Goal: Transaction & Acquisition: Obtain resource

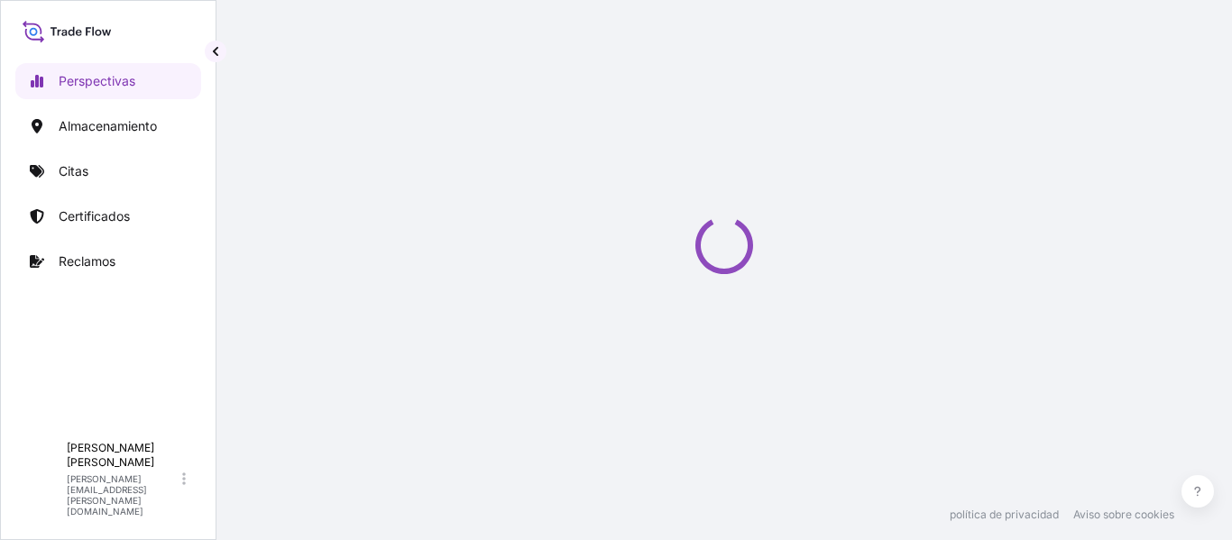
select select "2025"
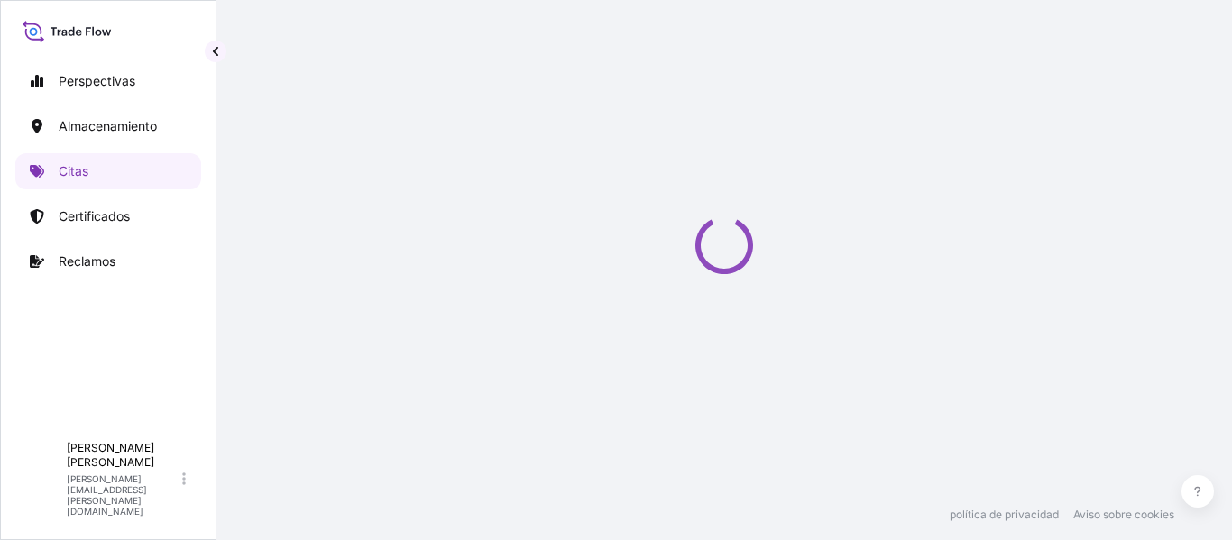
select select "Water"
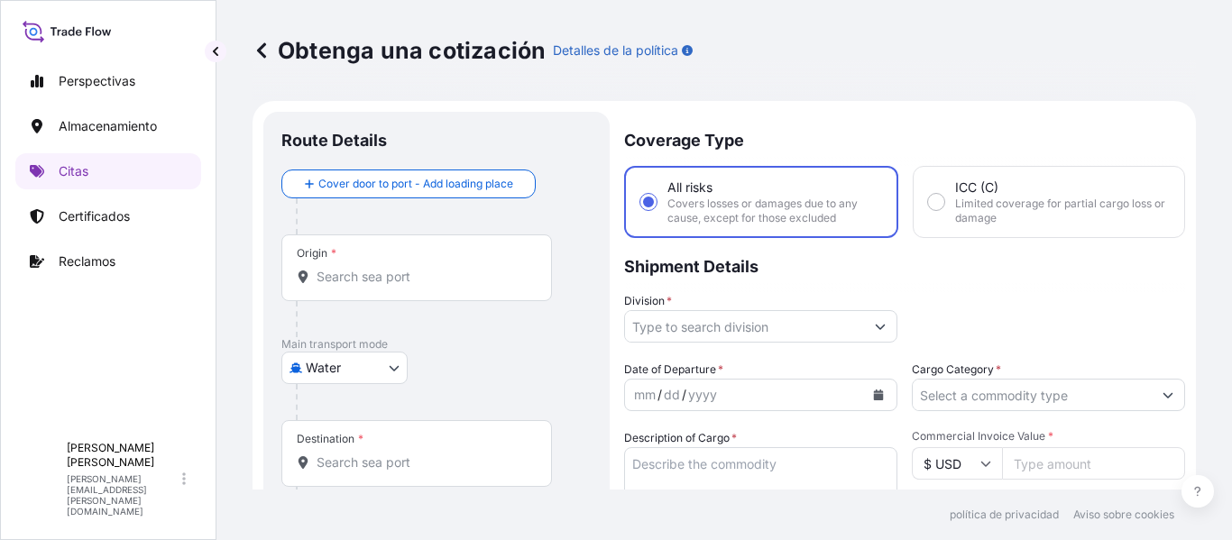
scroll to position [29, 0]
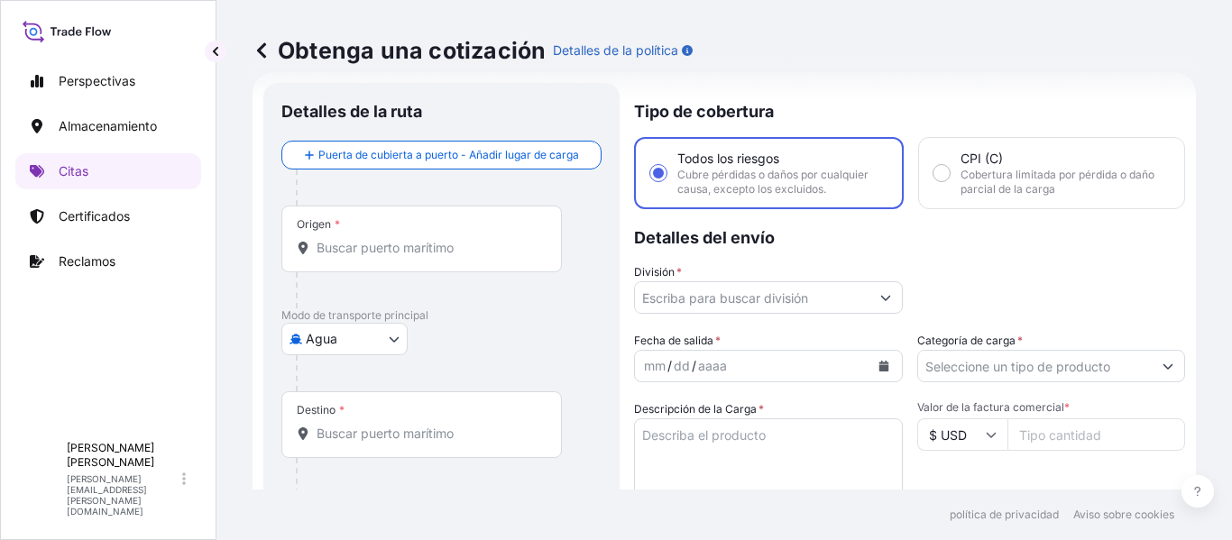
click at [399, 255] on input "Origen *" at bounding box center [428, 248] width 223 height 18
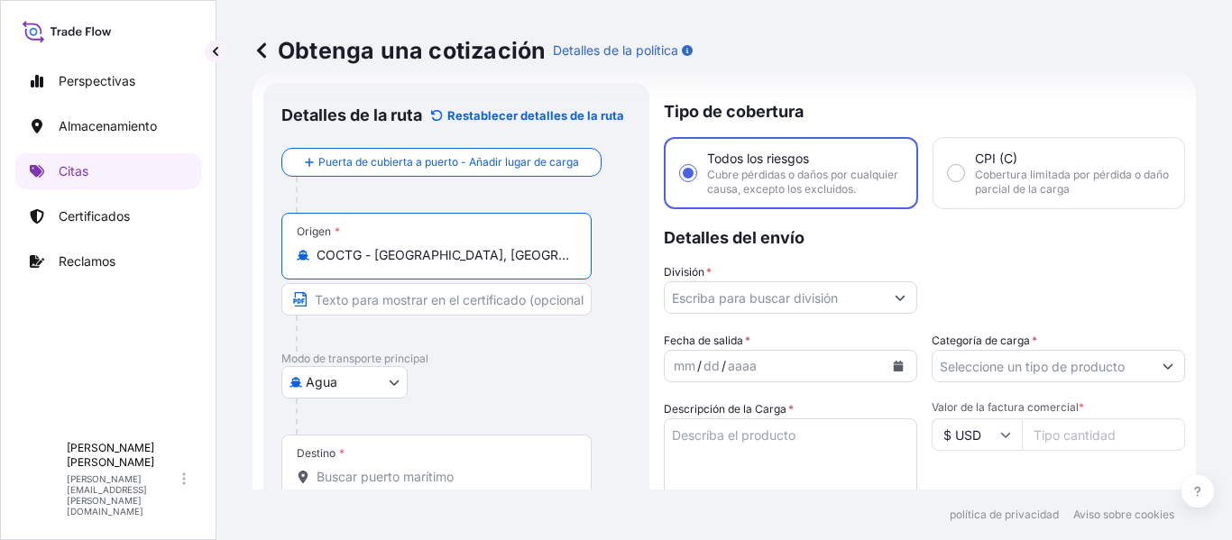
scroll to position [119, 0]
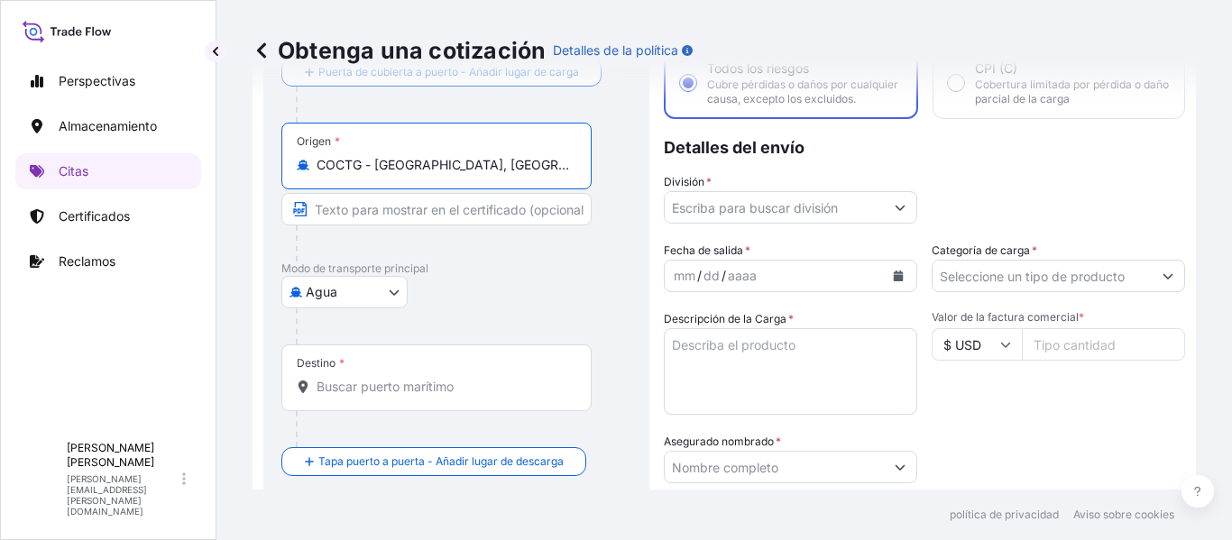
type input "COCTG - [GEOGRAPHIC_DATA], [GEOGRAPHIC_DATA]"
click at [367, 298] on body "6 options available. Perspectivas Almacenamiento Citas Certificados Reclamos A …" at bounding box center [616, 270] width 1232 height 540
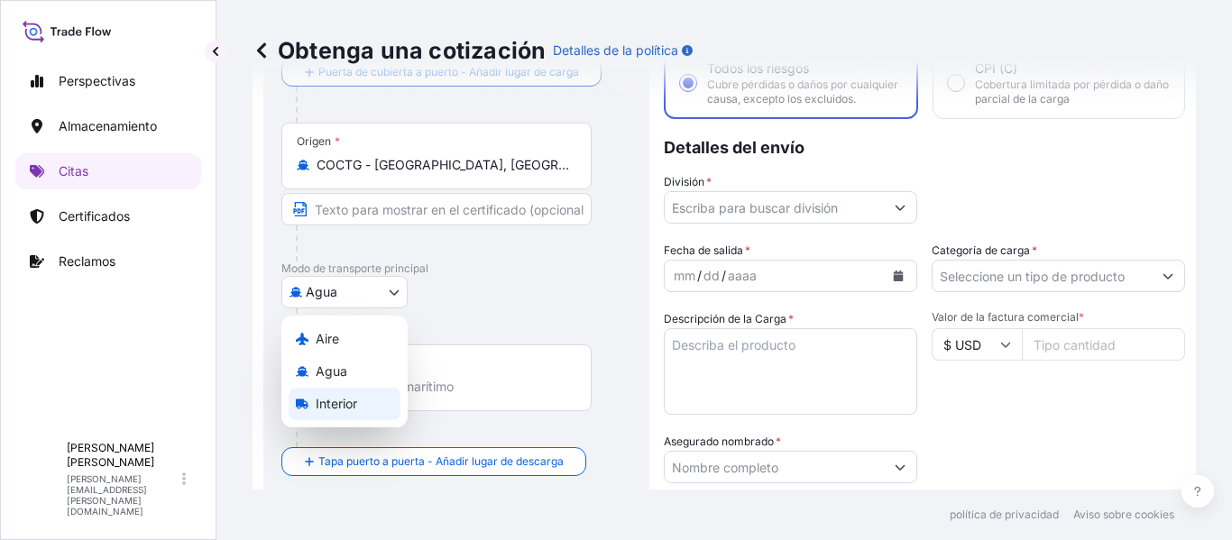
click at [345, 403] on font "Interior" at bounding box center [337, 403] width 42 height 15
select select "Inland"
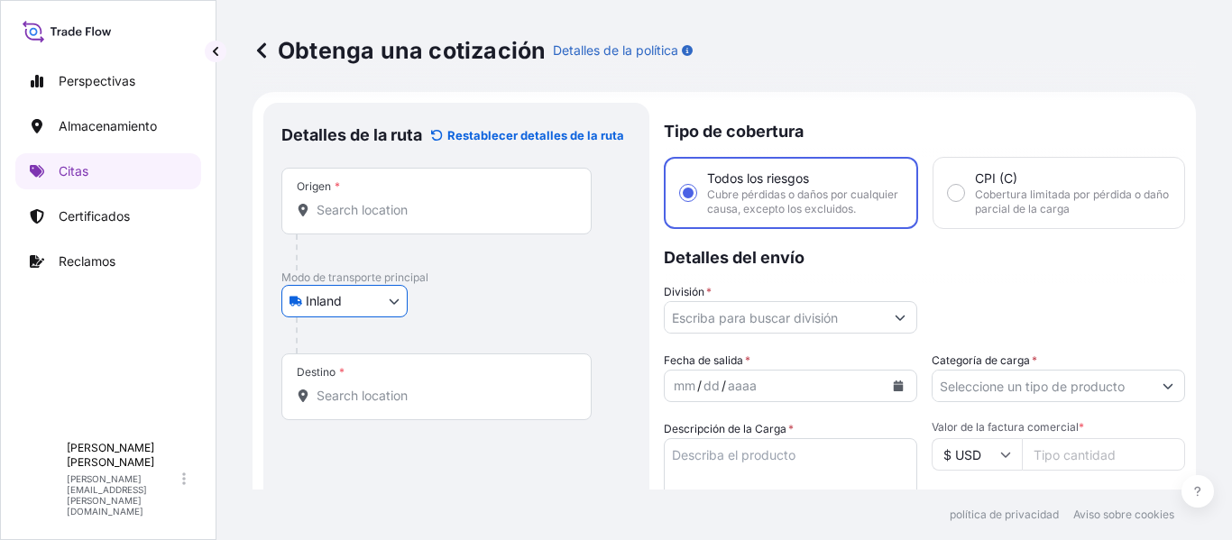
scroll to position [0, 0]
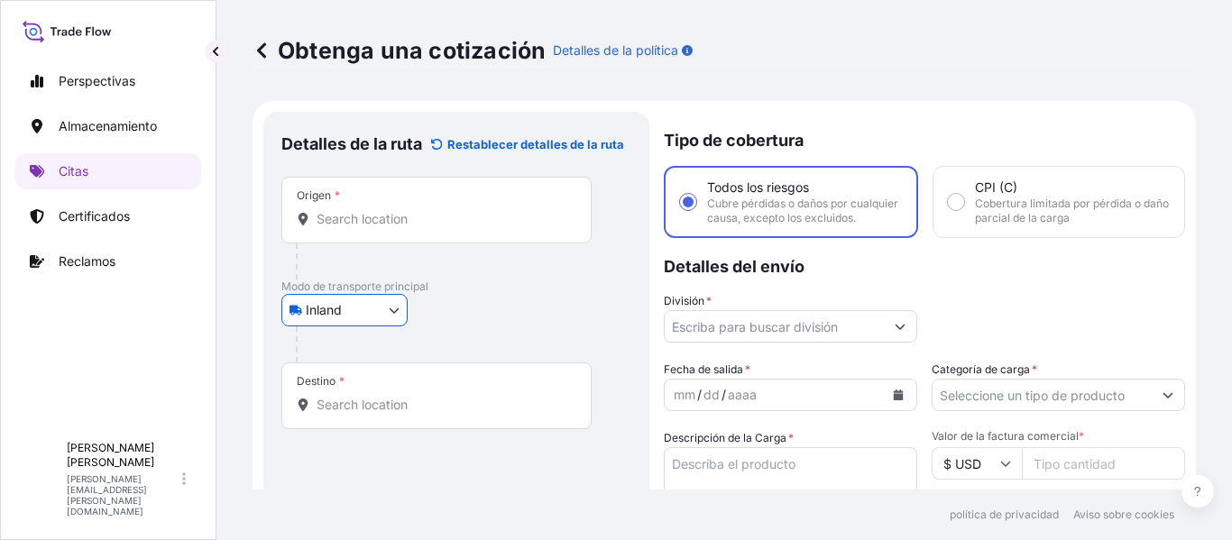
click at [443, 227] on input "Origen *" at bounding box center [443, 219] width 253 height 18
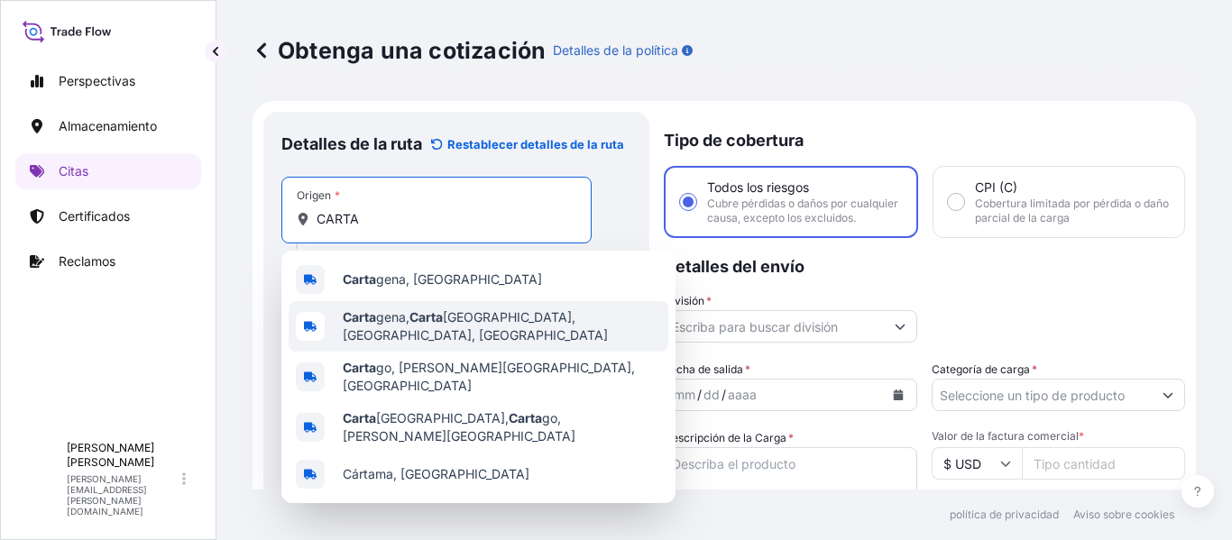
click at [411, 320] on span "Carta gena, Carta gena Province, Bolivar, Colombia" at bounding box center [502, 327] width 318 height 36
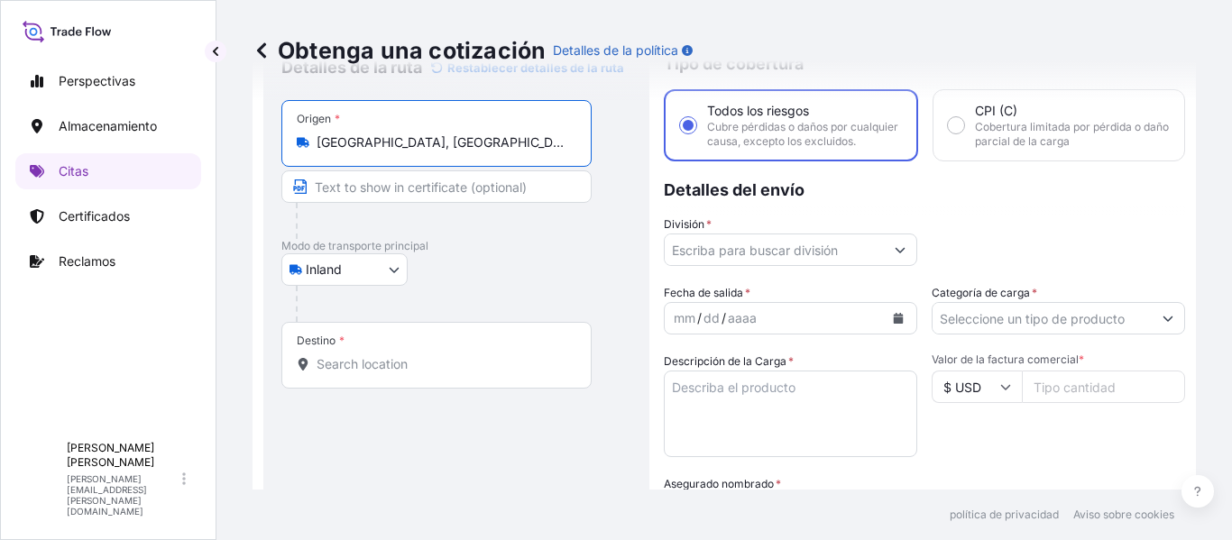
scroll to position [180, 0]
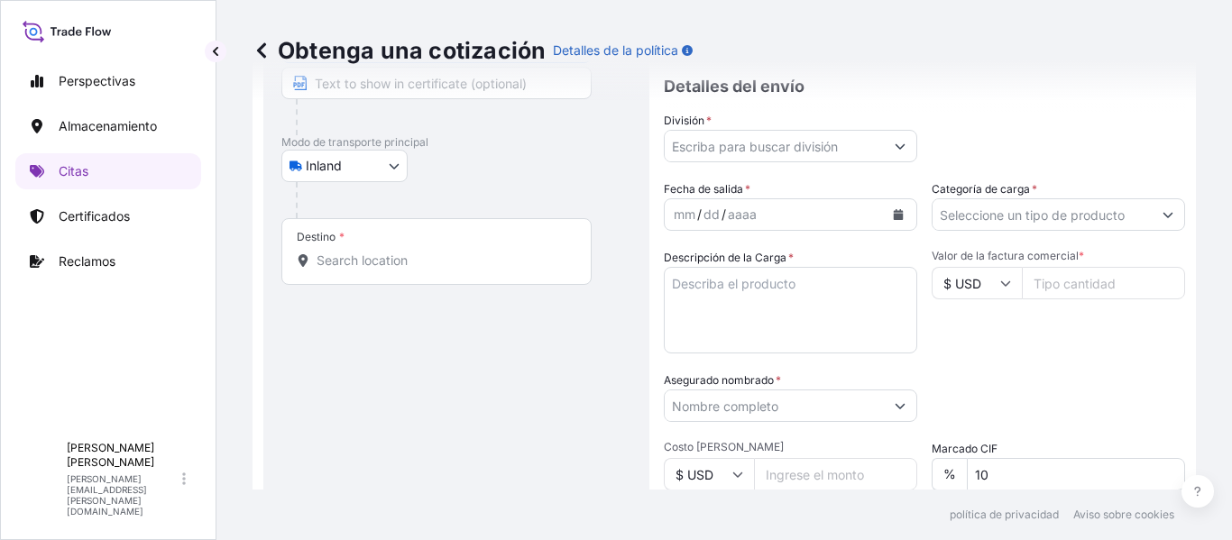
type input "Cartagena, Cartagena Province, Bolivar, Colombia"
click at [383, 157] on body "0 opciones disponibles. 5 options available. Perspectivas Almacenamiento Citas …" at bounding box center [616, 270] width 1232 height 540
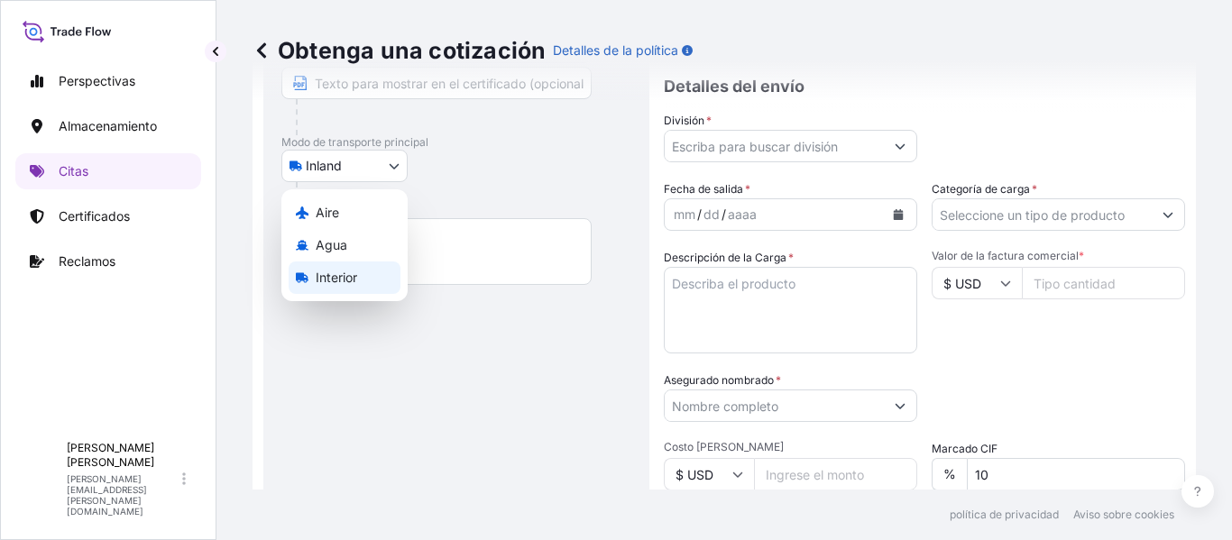
click at [362, 269] on div "Interior" at bounding box center [345, 278] width 112 height 32
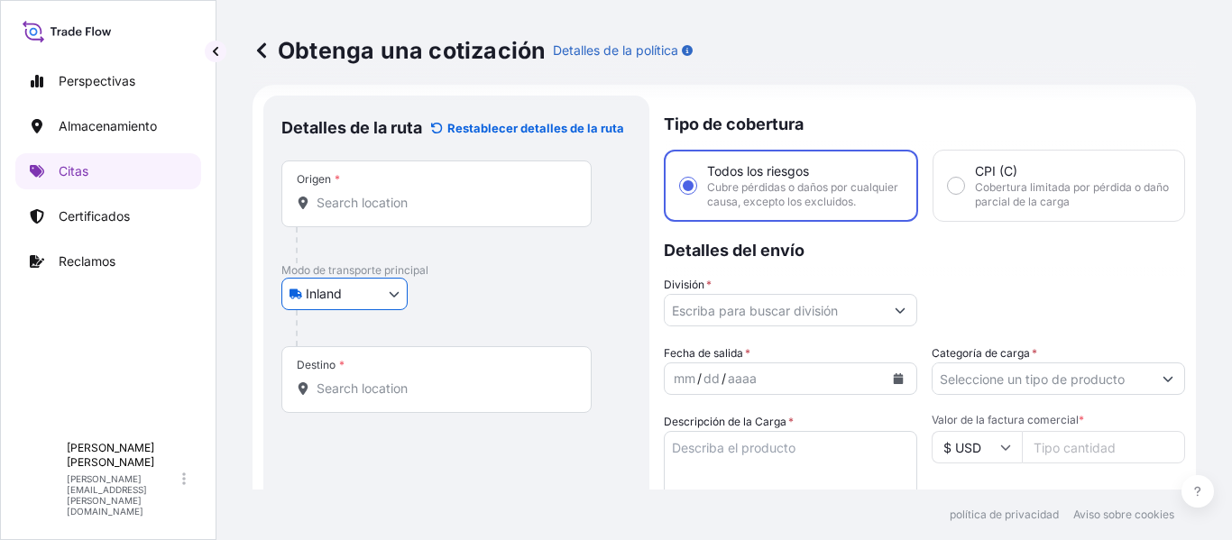
scroll to position [0, 0]
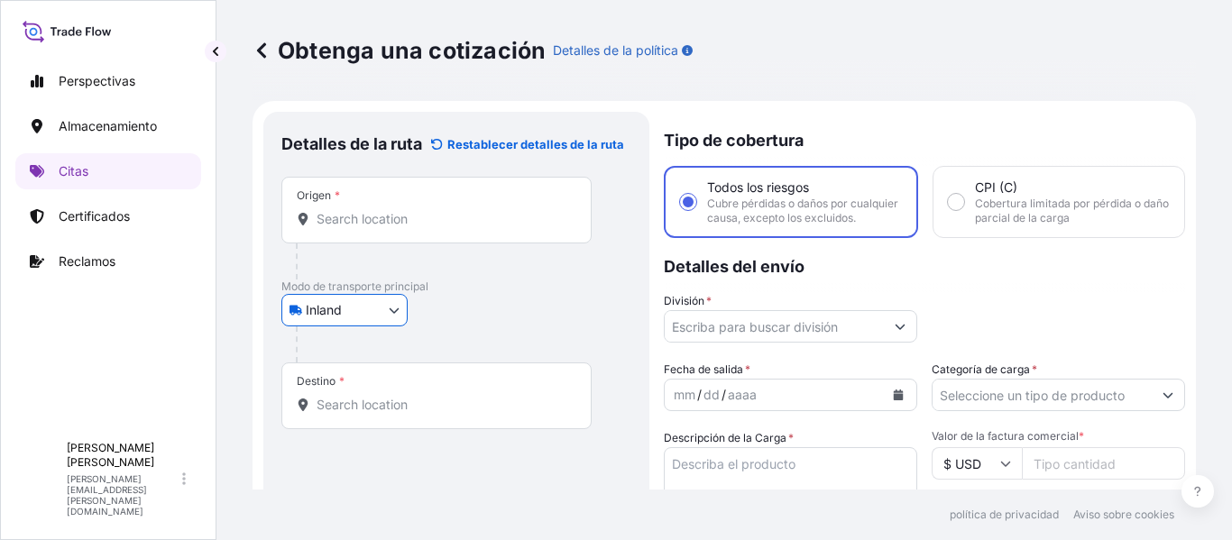
click at [423, 219] on input "Origen *" at bounding box center [443, 219] width 253 height 18
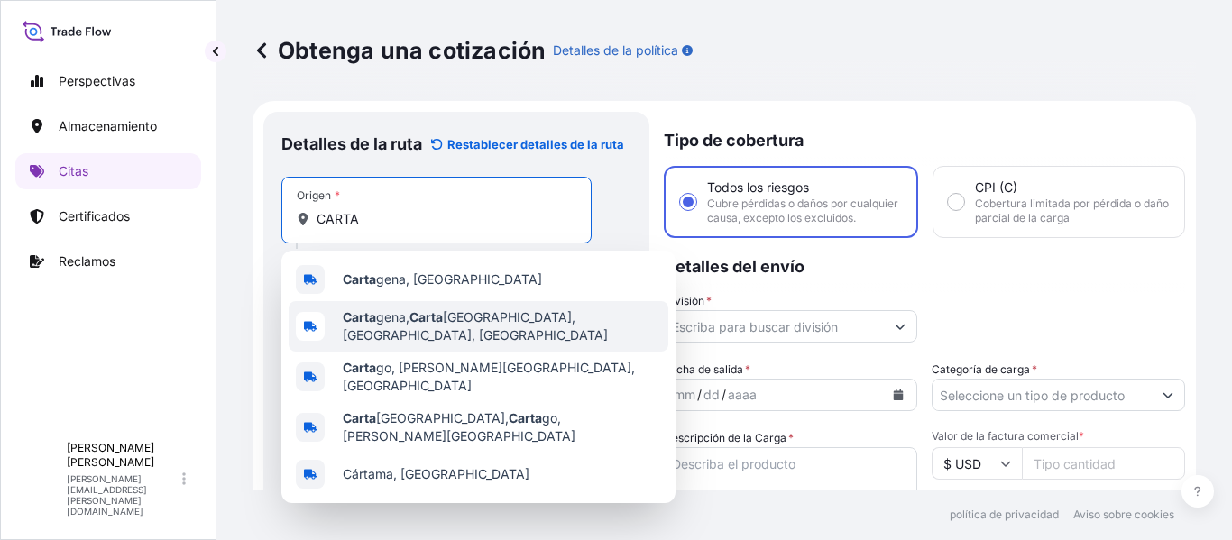
click at [457, 332] on div "Carta gena, Carta gena Province, Bolivar, Colombia" at bounding box center [479, 326] width 380 height 51
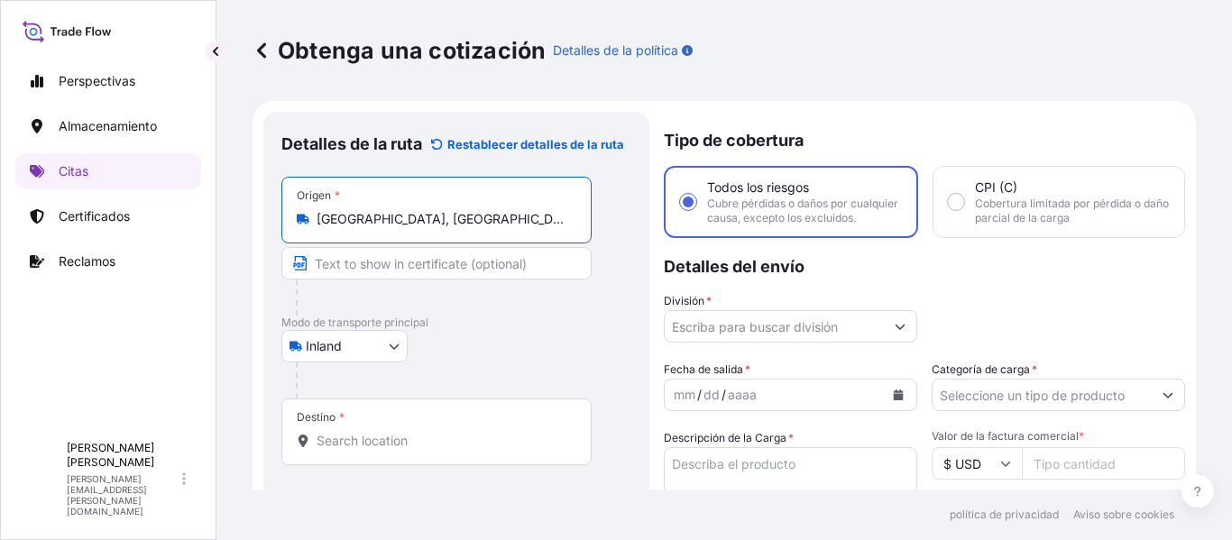
type input "Cartagena, Cartagena Province, Bolivar, Colombia"
click at [365, 429] on div "Destino *" at bounding box center [436, 432] width 310 height 67
click at [365, 432] on input "Destino *" at bounding box center [443, 441] width 253 height 18
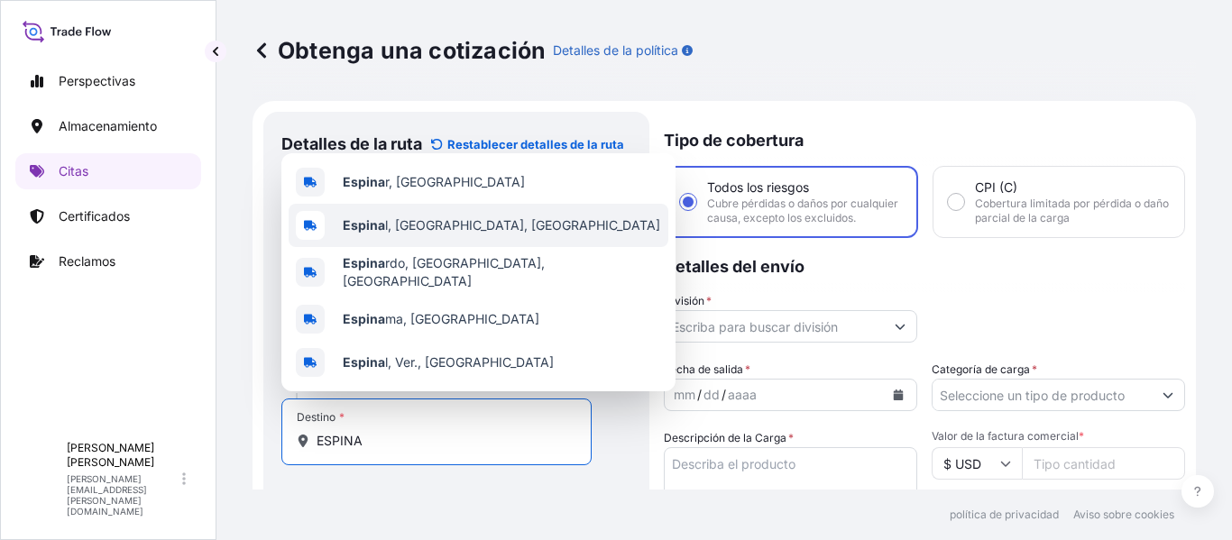
click at [422, 235] on span "Espina l, Tolima, Colombia" at bounding box center [502, 226] width 318 height 18
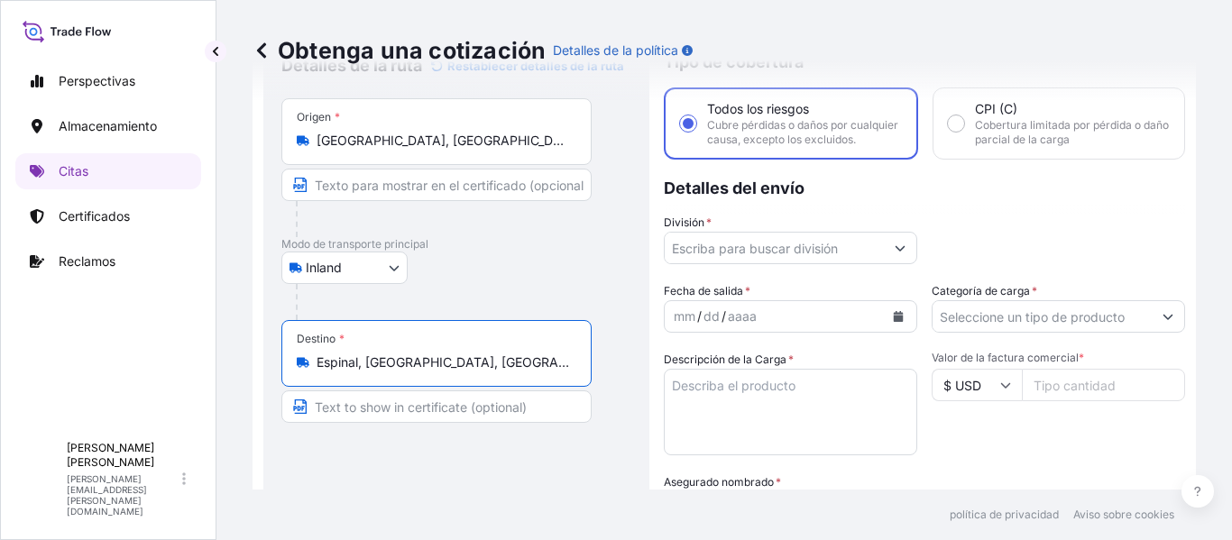
scroll to position [180, 0]
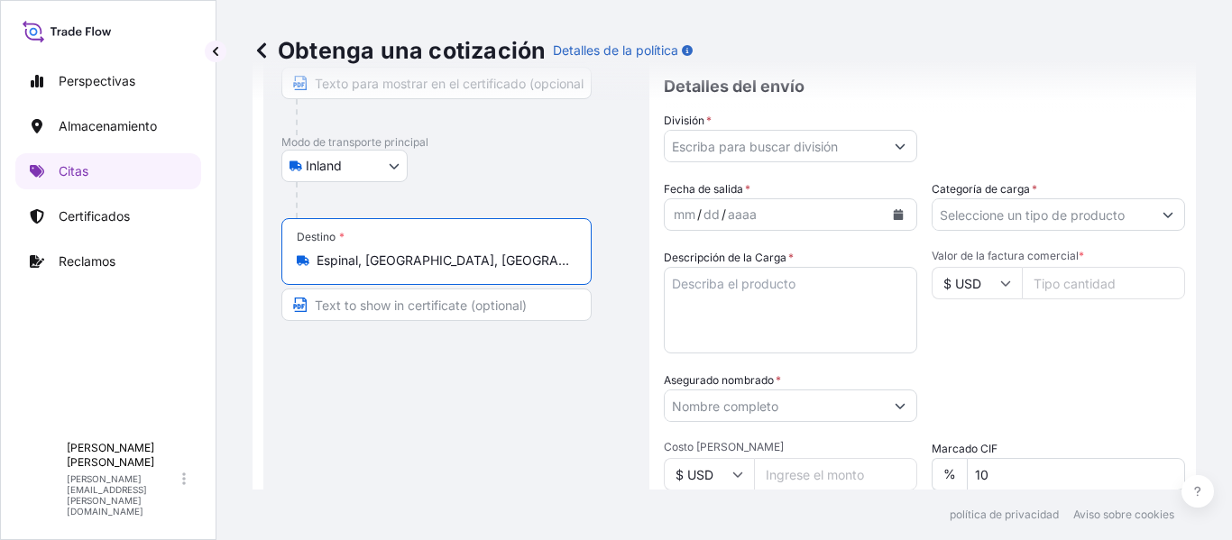
type input "Espinal, Tolima, Colombia"
click at [781, 161] on input "División *" at bounding box center [774, 146] width 219 height 32
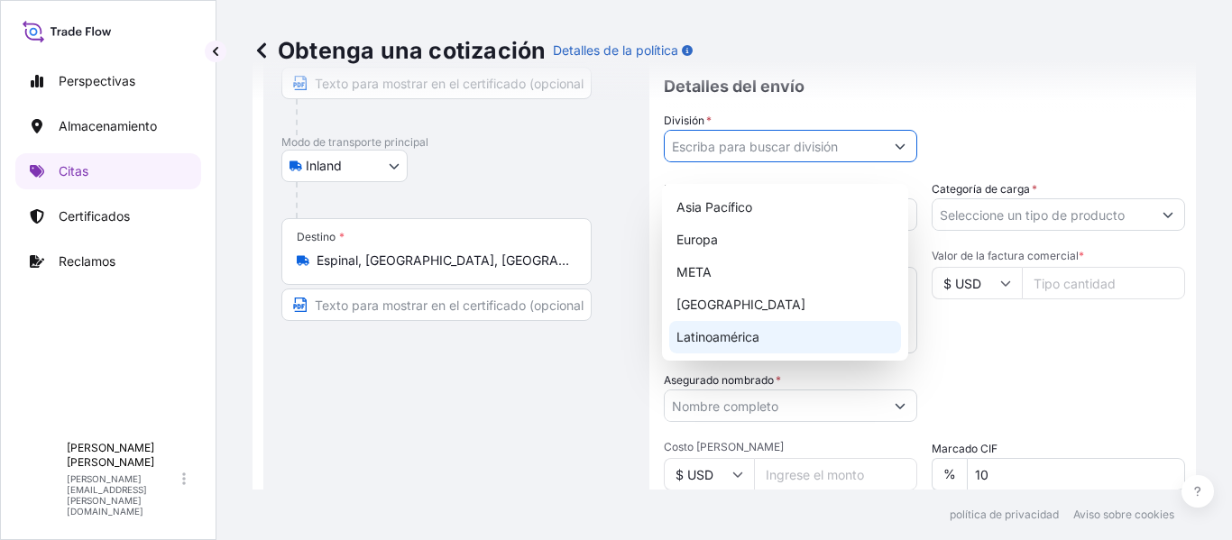
click at [741, 335] on font "Latinoamérica" at bounding box center [718, 336] width 83 height 15
type input "LATAM"
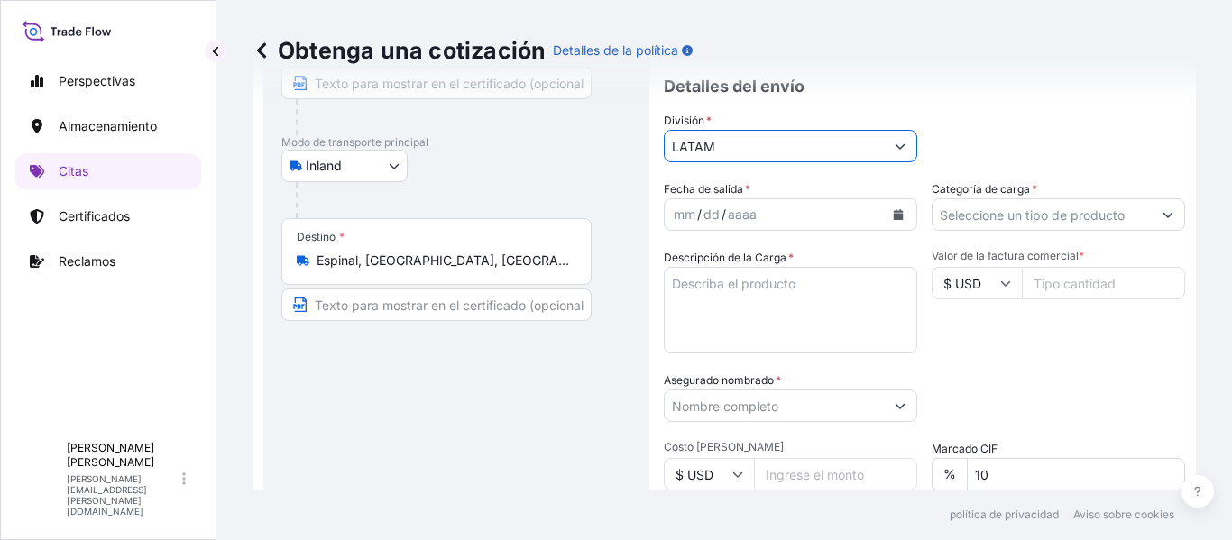
click at [894, 220] on icon "Calendario" at bounding box center [899, 214] width 10 height 11
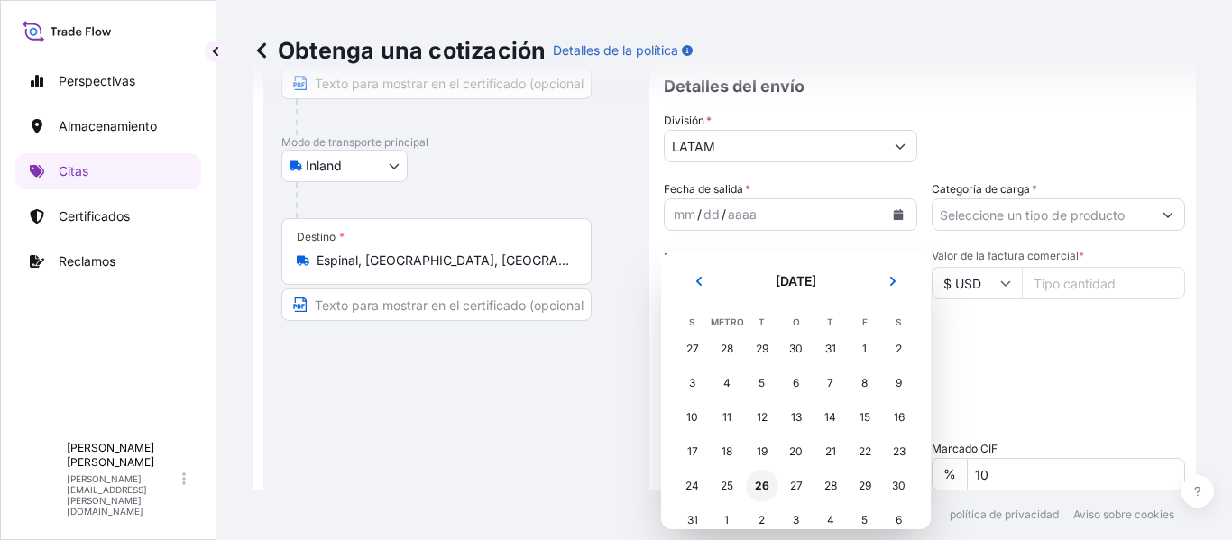
click at [761, 482] on font "26" at bounding box center [762, 486] width 14 height 14
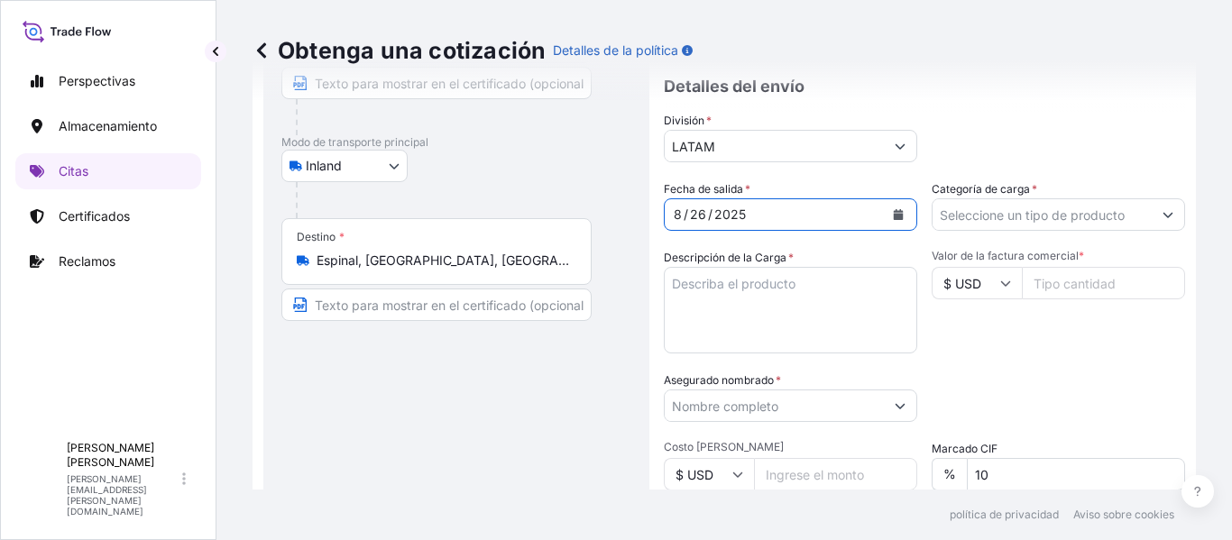
click at [1038, 231] on input "Categoría de carga *" at bounding box center [1042, 214] width 219 height 32
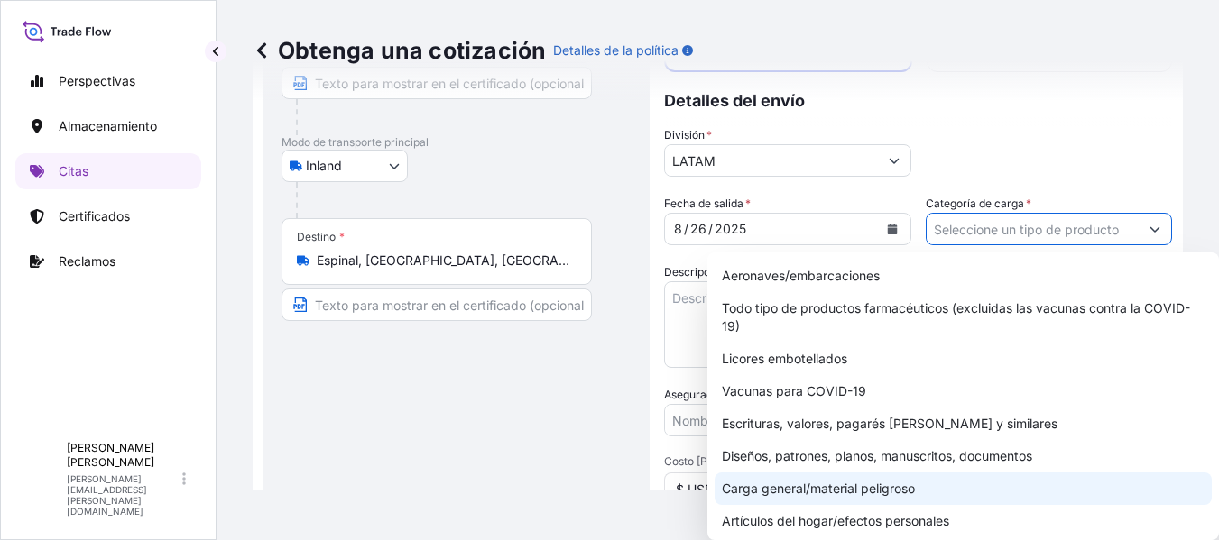
click at [866, 484] on font "Carga general/material peligroso" at bounding box center [818, 488] width 193 height 15
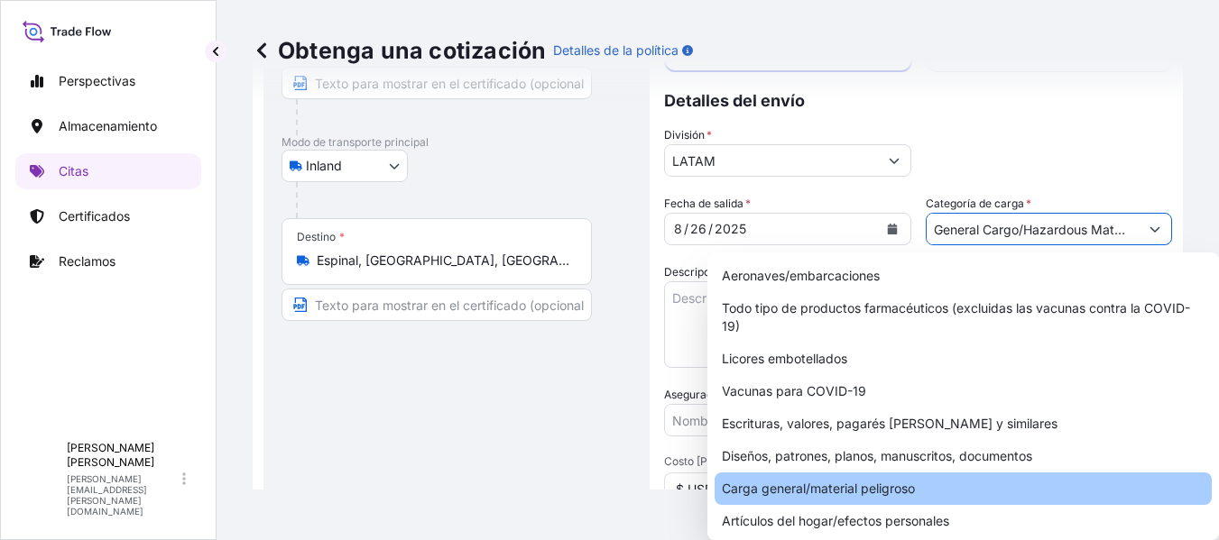
type input "General Cargo/Hazardous Material"
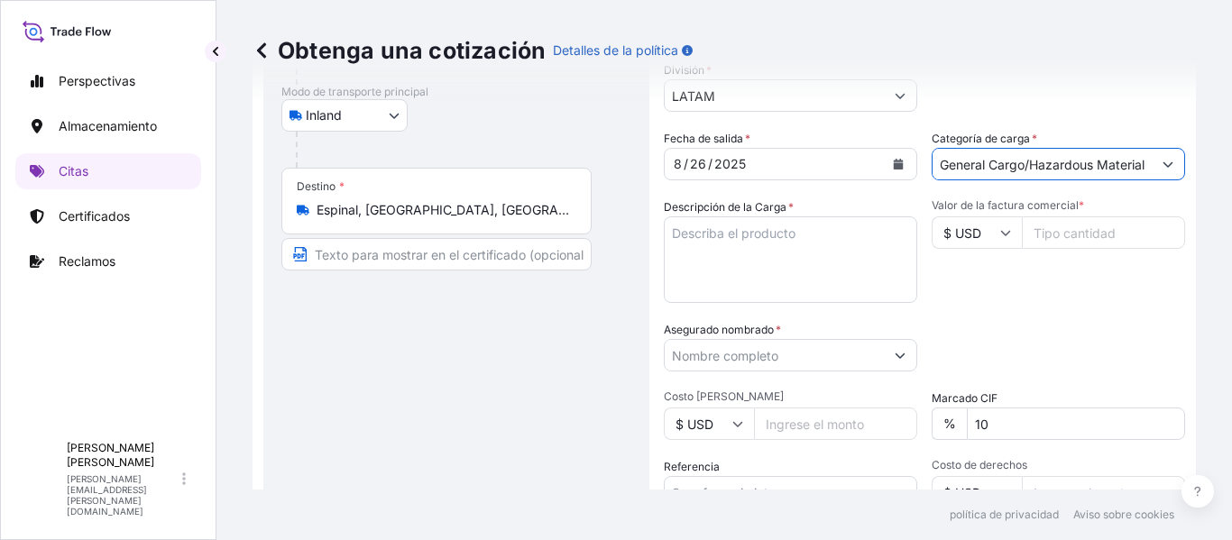
scroll to position [271, 0]
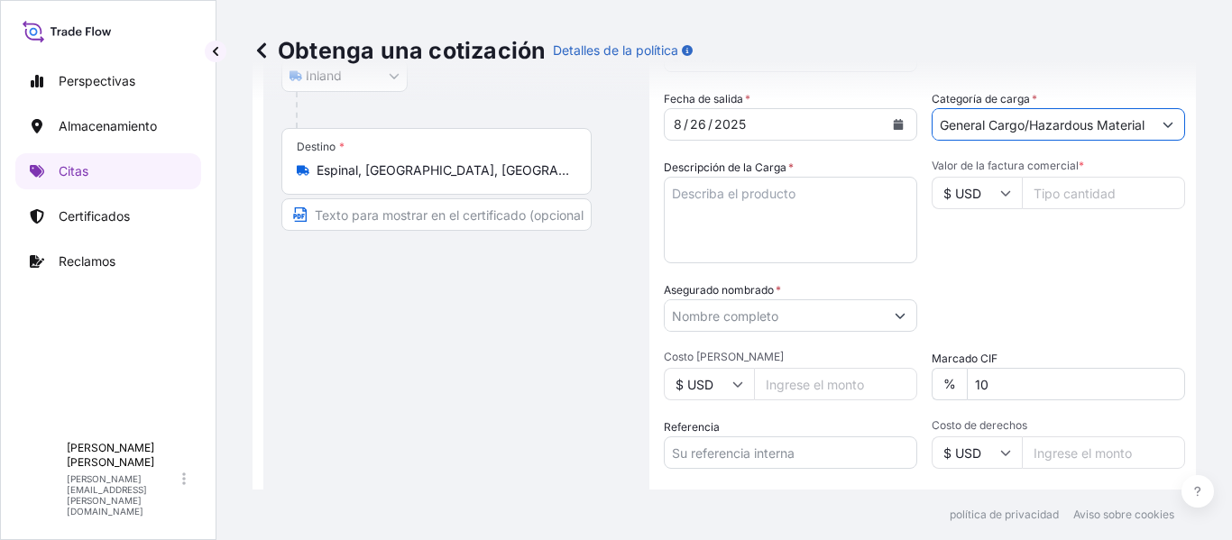
click at [789, 207] on textarea "Descripción de la Carga *" at bounding box center [791, 220] width 254 height 87
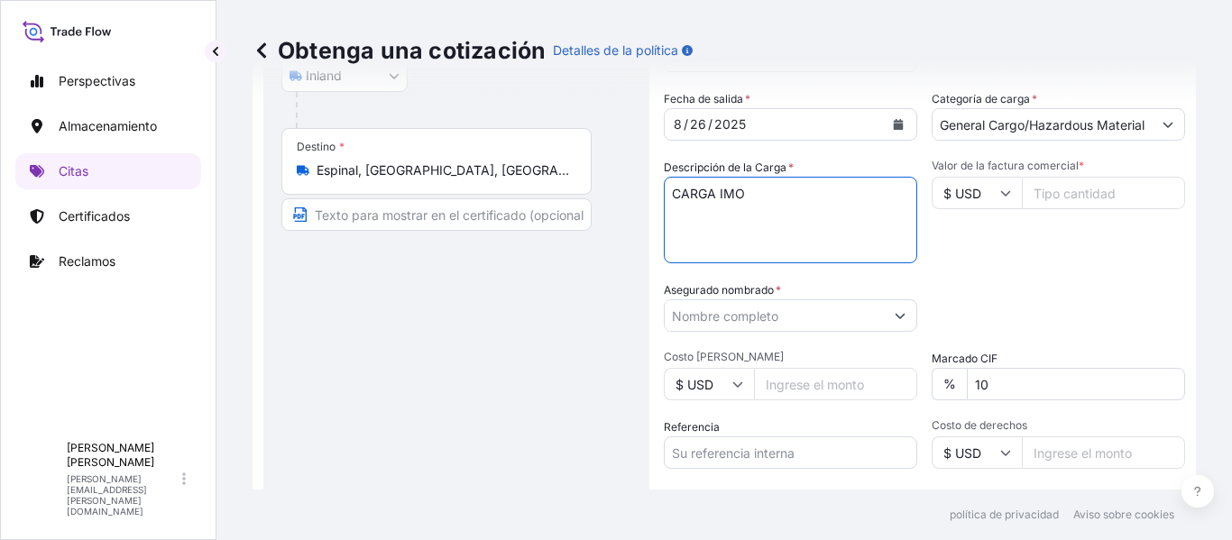
type textarea "CARGA IMO"
click at [1001, 197] on icon at bounding box center [1006, 193] width 10 height 5
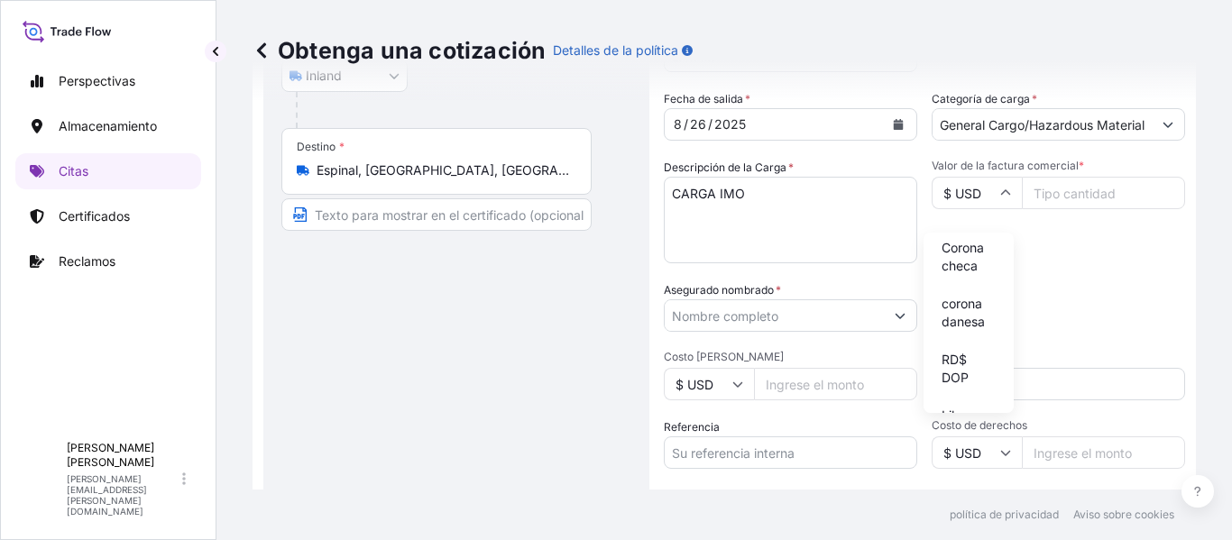
scroll to position [1552, 0]
click at [1017, 399] on input "10" at bounding box center [1076, 384] width 218 height 32
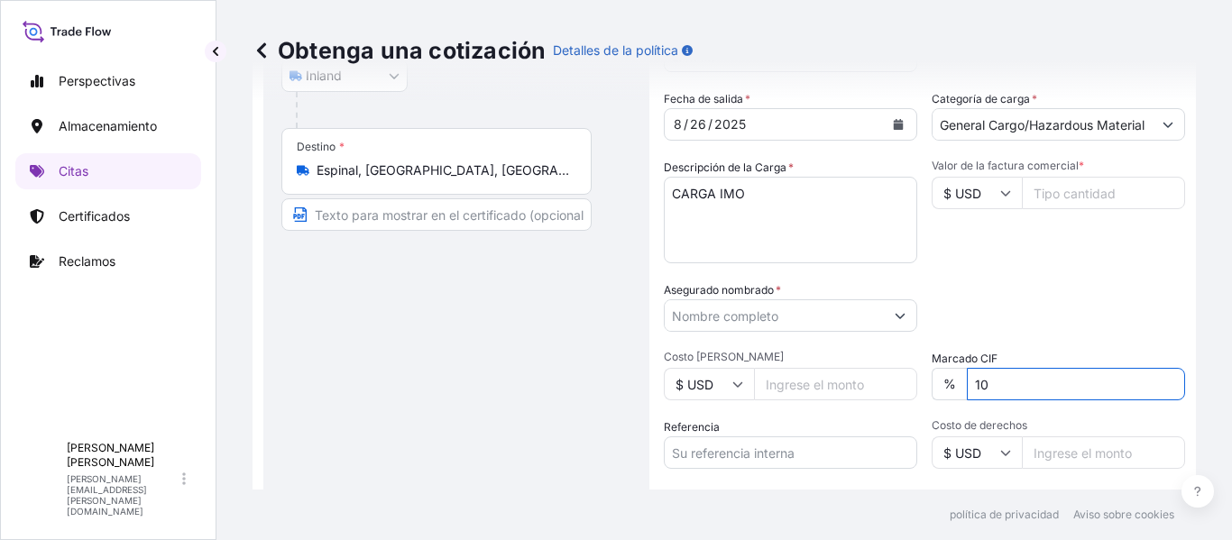
click at [1001, 198] on icon at bounding box center [1006, 193] width 11 height 11
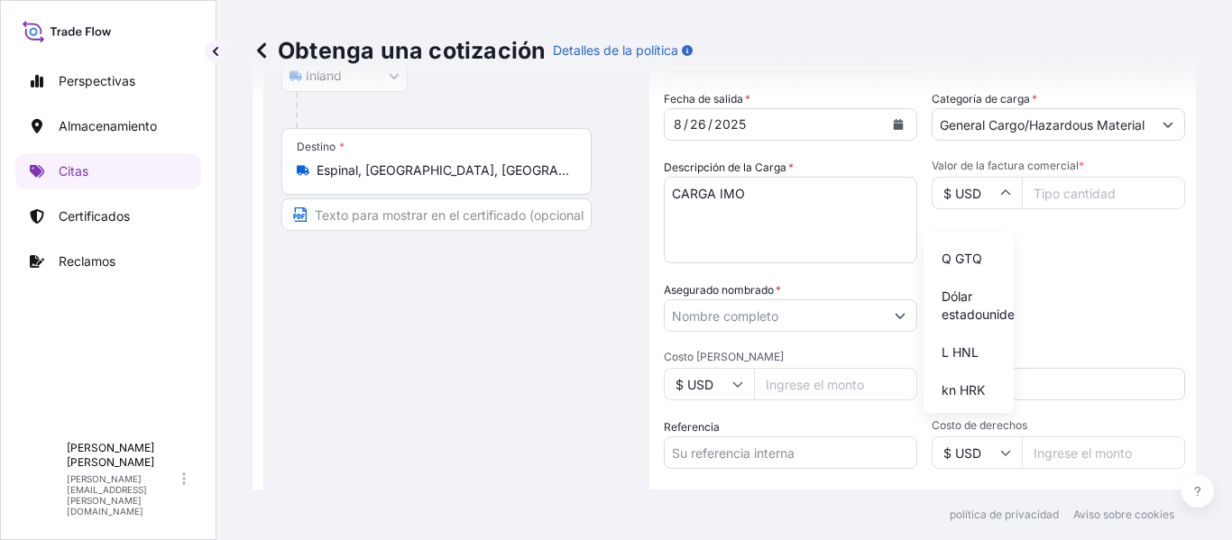
scroll to position [1841, 0]
click at [1061, 283] on div "Fecha de salida * 8 / 26 / 2025 Categoría de carga * General Cargo/Hazardous Ma…" at bounding box center [924, 313] width 521 height 447
click at [1079, 209] on input "Valor de la factura comercial *" at bounding box center [1103, 193] width 163 height 32
type input "1226000"
click at [1102, 263] on div "Valor de la factura comercial * $ USD 1226000" at bounding box center [1059, 211] width 254 height 105
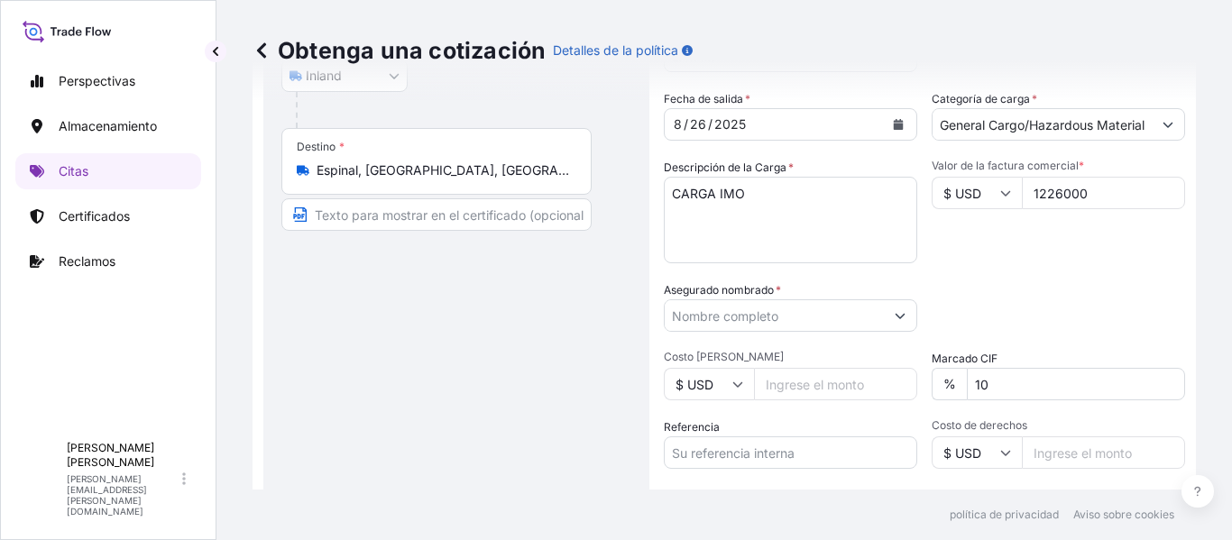
click at [732, 327] on input "Asegurado nombrado *" at bounding box center [774, 316] width 219 height 32
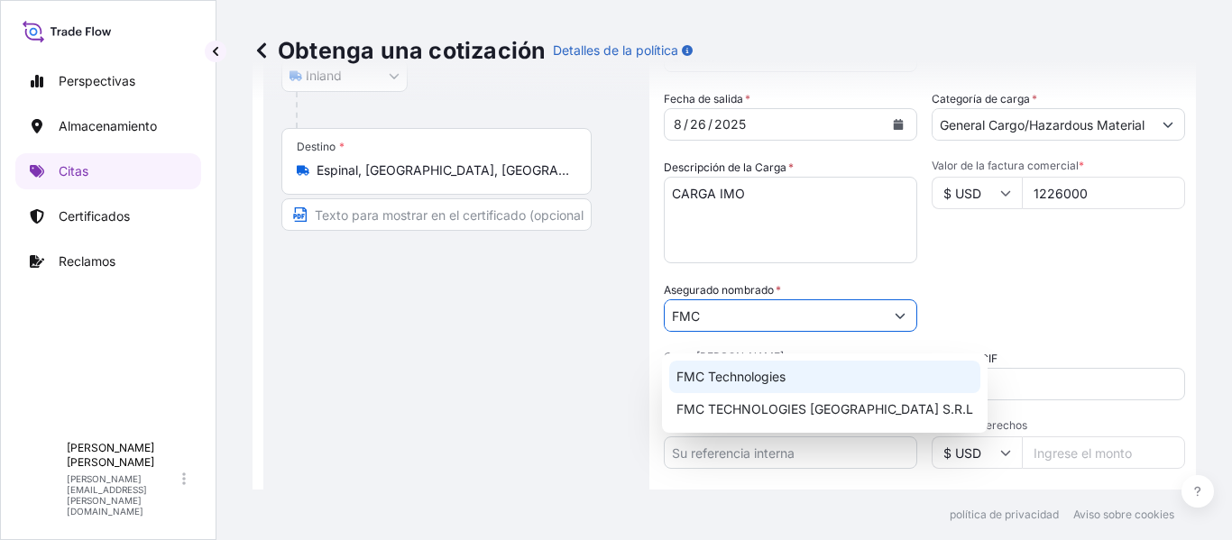
click at [777, 383] on span "FMC Technologies" at bounding box center [731, 377] width 109 height 18
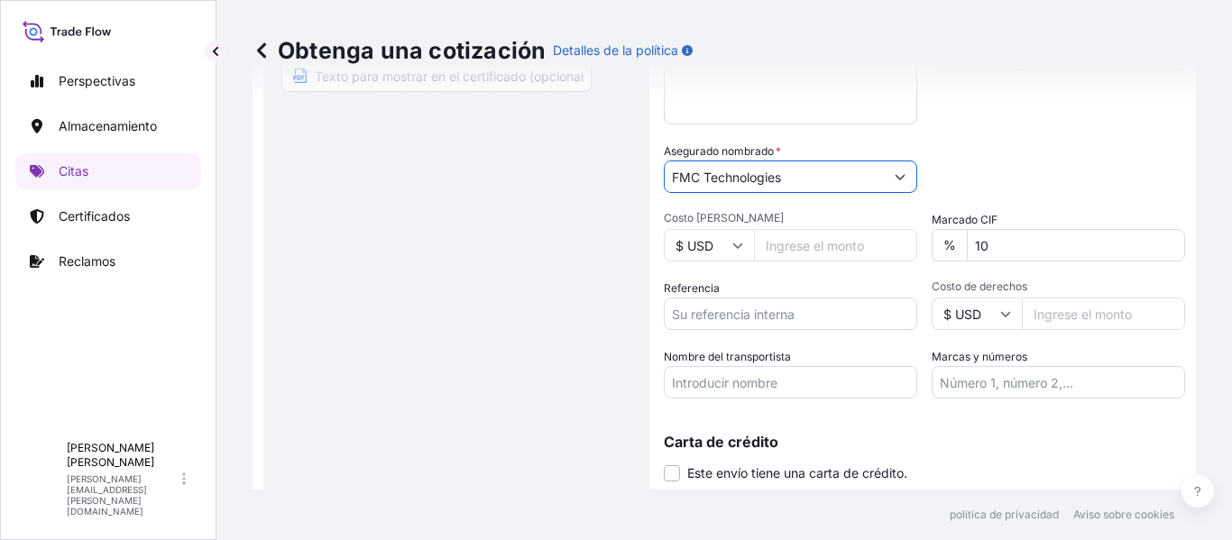
scroll to position [451, 0]
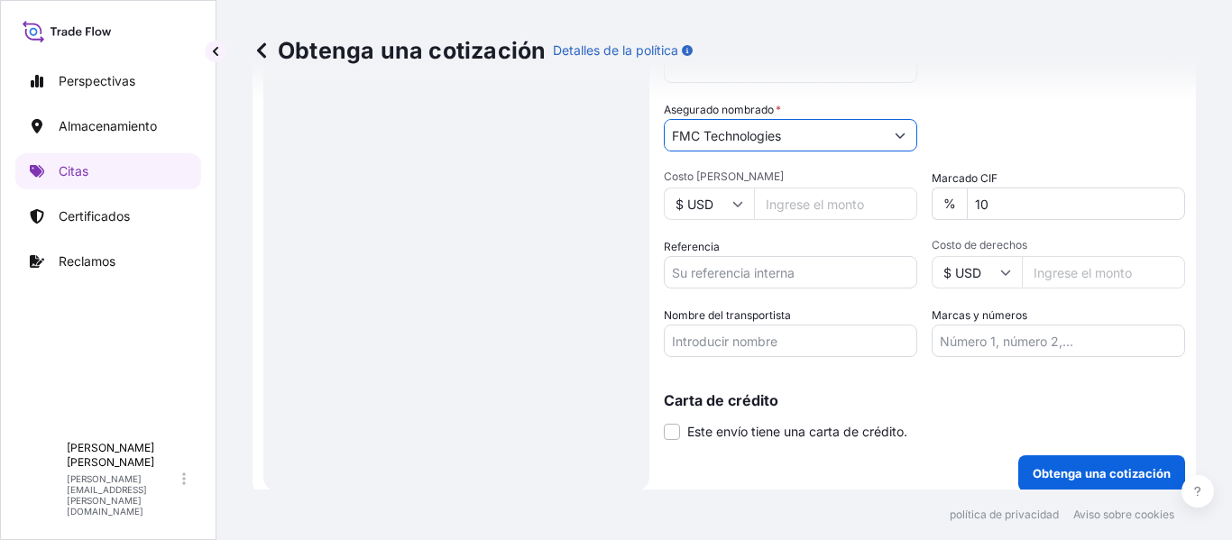
type input "FMC Technologies"
click at [809, 220] on input "Costo de flete" at bounding box center [835, 204] width 163 height 32
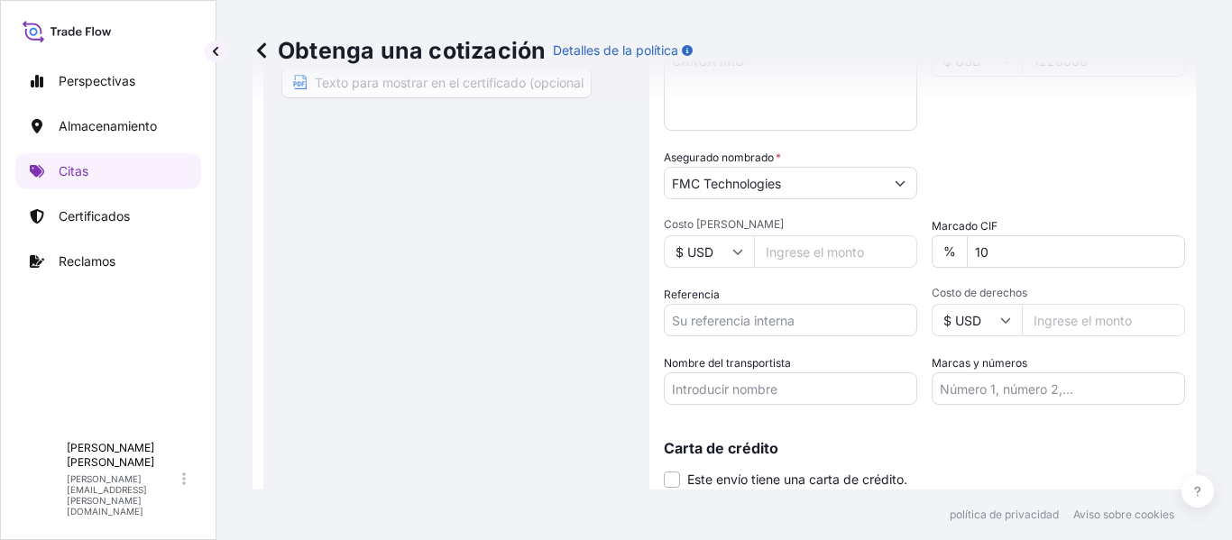
scroll to position [478, 0]
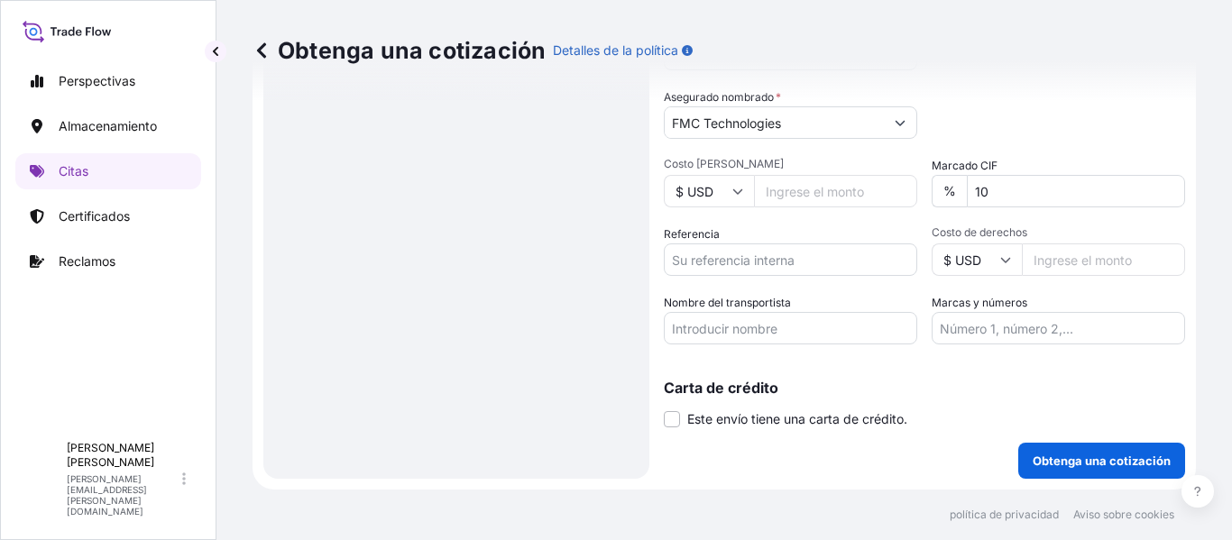
click at [798, 259] on input "Referencia" at bounding box center [791, 260] width 254 height 32
type input "FMC"
click at [781, 319] on input "Nombre del transportista" at bounding box center [791, 328] width 254 height 32
type input "OPL"
click at [1065, 262] on input "Costo de derechos" at bounding box center [1103, 260] width 163 height 32
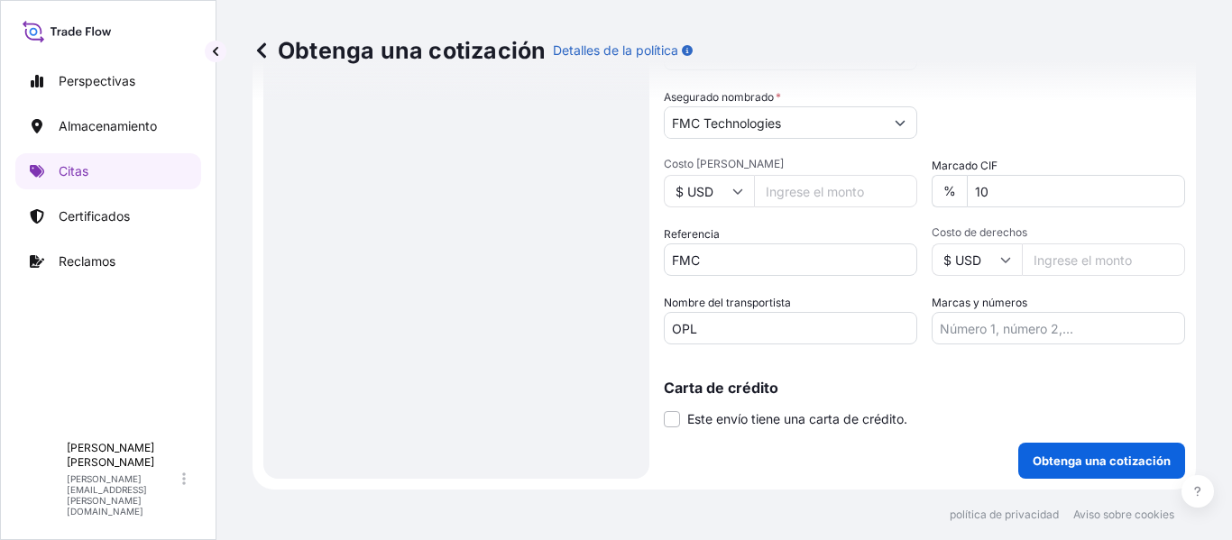
click at [849, 189] on input "Costo de flete" at bounding box center [835, 191] width 163 height 32
type input "2000"
click at [819, 218] on div "Fecha de salida * 8 / 26 / 2025 Categoría de carga * General Cargo/Hazardous Ma…" at bounding box center [924, 120] width 521 height 447
click at [1048, 458] on font "Obtenga una cotización" at bounding box center [1102, 461] width 138 height 14
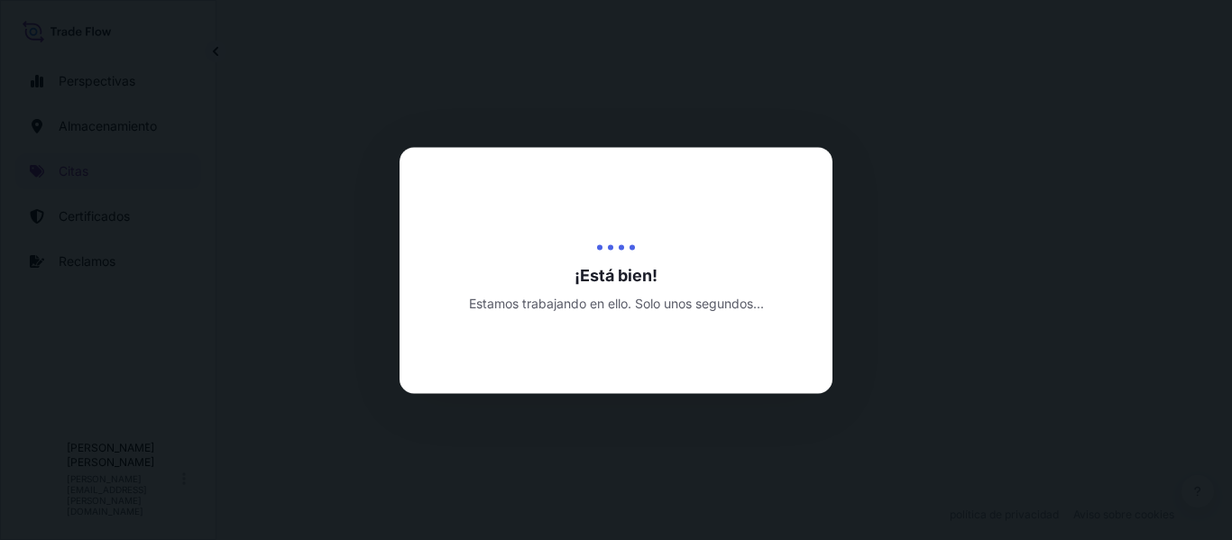
select select "Inland"
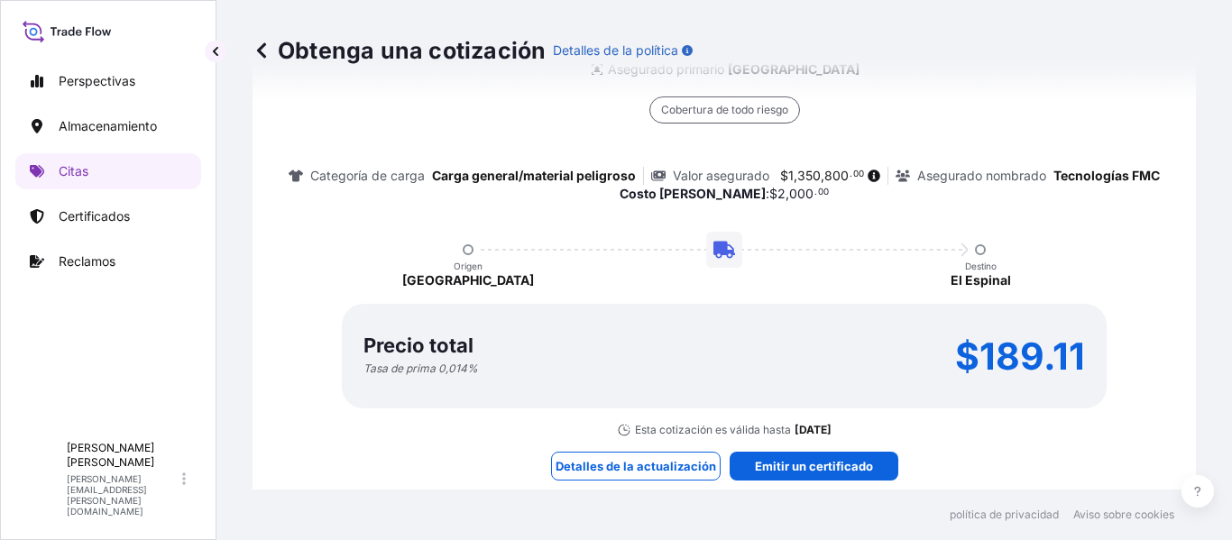
scroll to position [1402, 0]
